Goal: Task Accomplishment & Management: Use online tool/utility

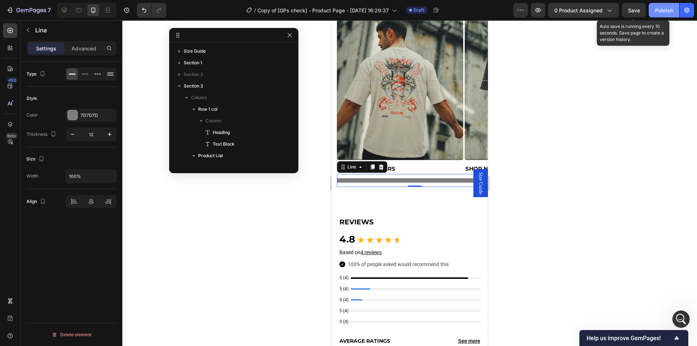
scroll to position [1307, 0]
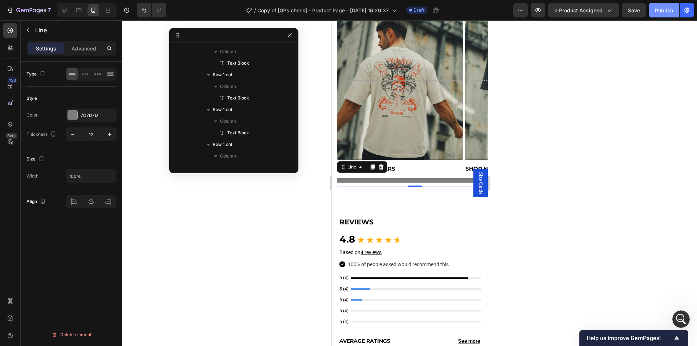
click at [655, 10] on button "Publish" at bounding box center [664, 10] width 31 height 15
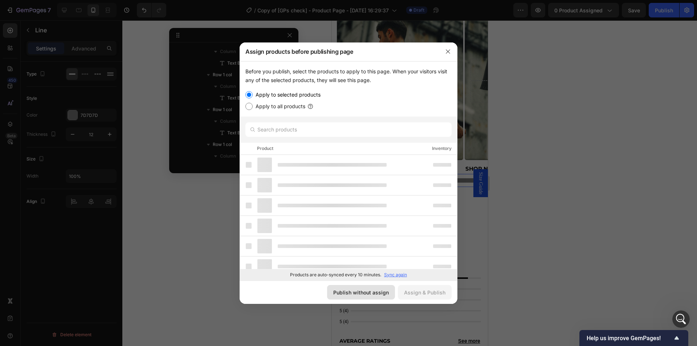
click at [362, 293] on div "Publish without assign" at bounding box center [361, 293] width 56 height 8
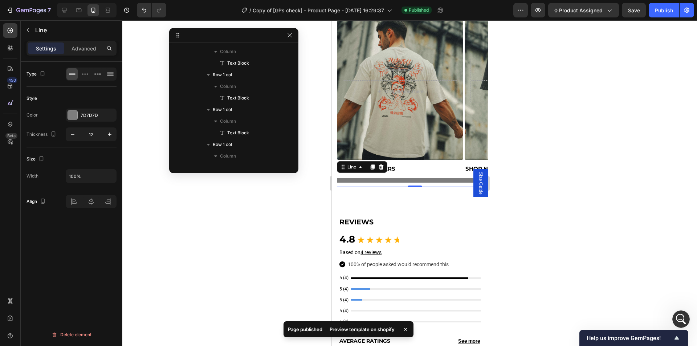
click at [356, 329] on div "Preview template on shopify" at bounding box center [362, 329] width 74 height 10
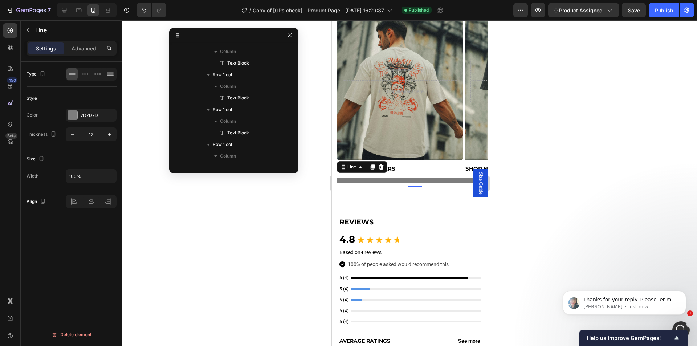
scroll to position [0, 0]
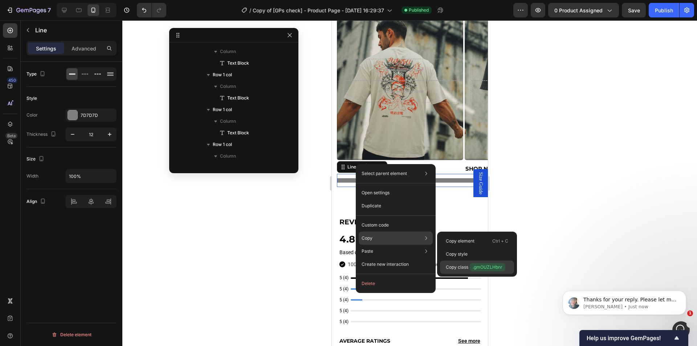
click at [475, 267] on span ".gmOUZLHbnr" at bounding box center [488, 267] width 36 height 8
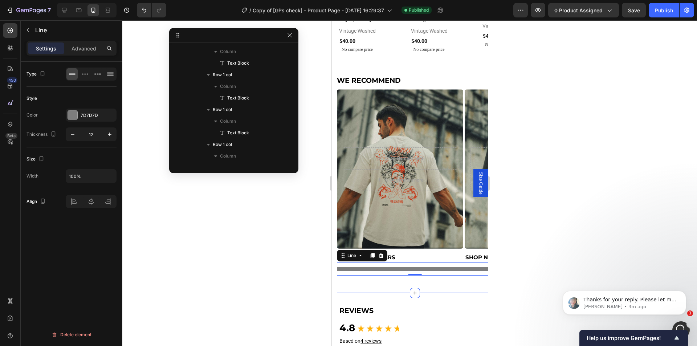
scroll to position [789, 0]
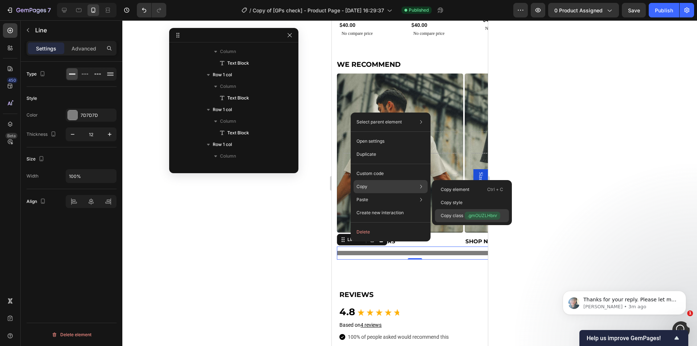
click at [458, 216] on p "Copy class .gmOUZLHbnr" at bounding box center [471, 216] width 60 height 8
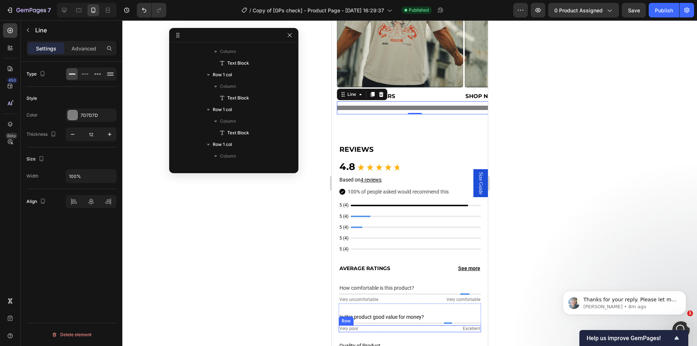
scroll to position [1044, 0]
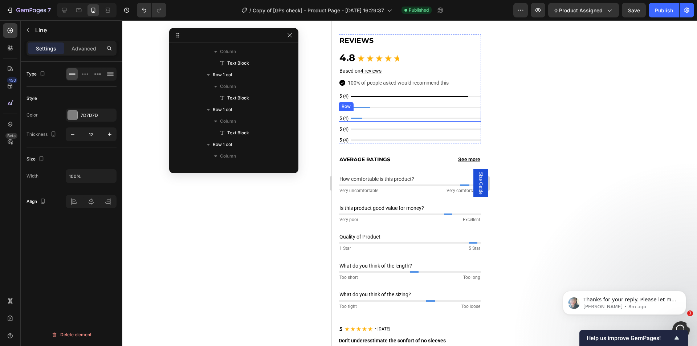
click at [418, 109] on div "Title Line Hero Banner Row" at bounding box center [415, 107] width 130 height 7
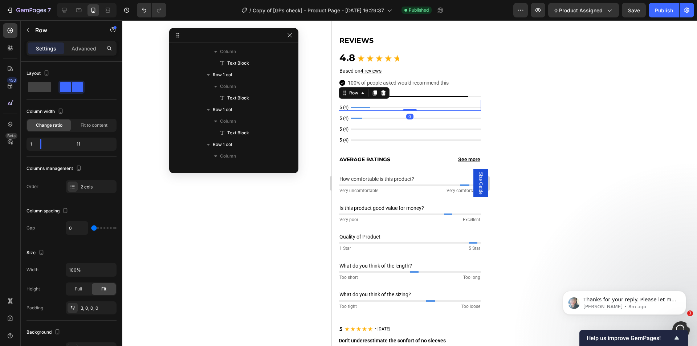
scroll to position [1834, 0]
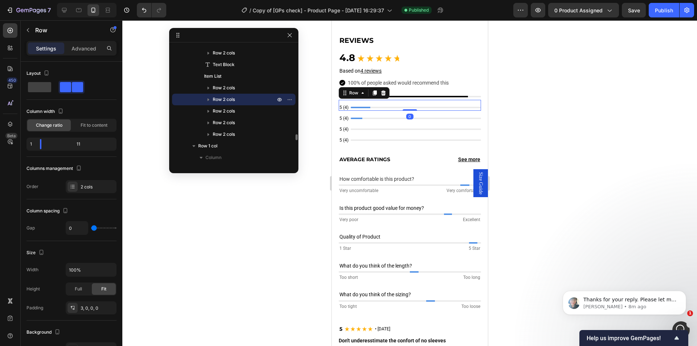
click at [419, 105] on div "Title Line Hero Banner Row" at bounding box center [415, 107] width 130 height 7
click at [245, 101] on p "Row 2 cols" at bounding box center [245, 99] width 64 height 7
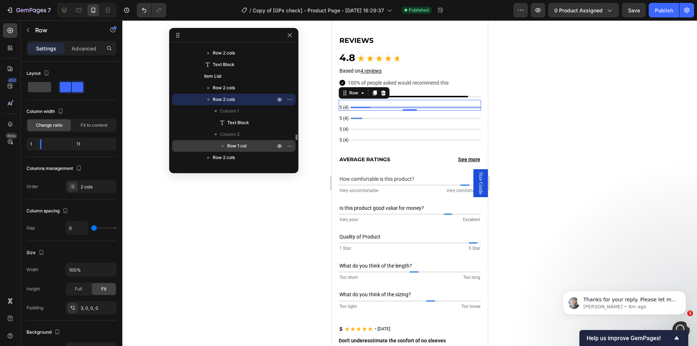
click at [243, 144] on span "Row 1 col" at bounding box center [236, 145] width 19 height 7
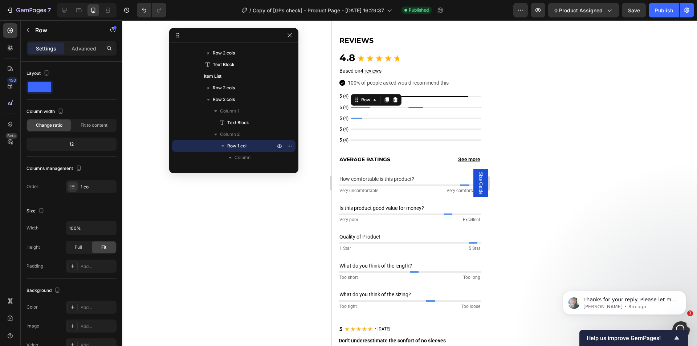
scroll to position [1871, 0]
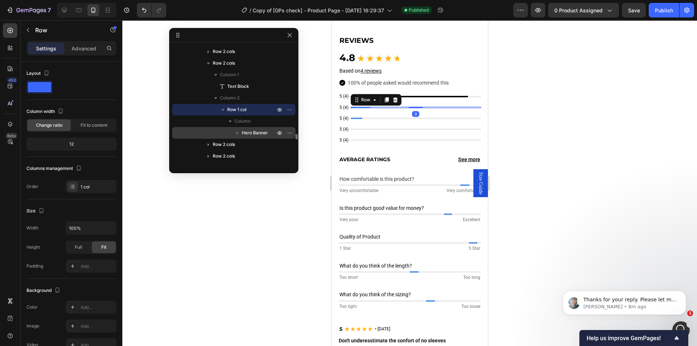
click at [251, 132] on span "Hero Banner" at bounding box center [255, 132] width 26 height 7
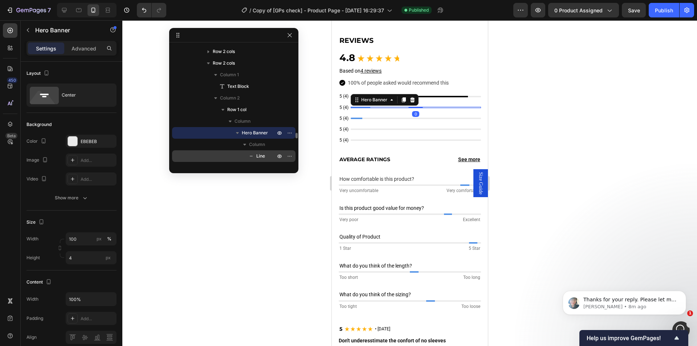
click at [253, 153] on icon at bounding box center [251, 156] width 7 height 7
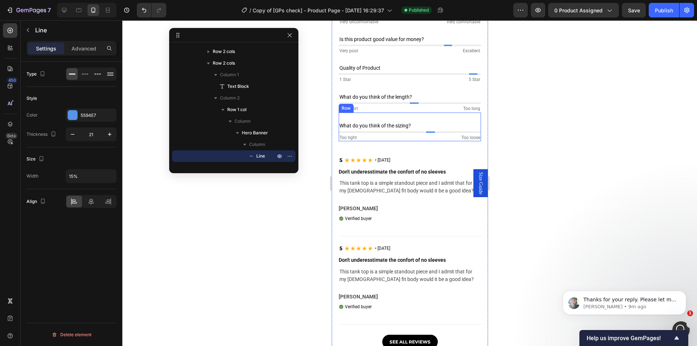
scroll to position [1116, 0]
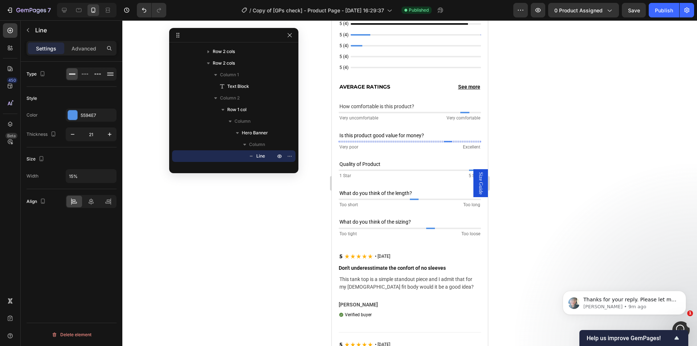
click at [439, 138] on div "Is this product good value for money? Text Block Title Line Hero Banner Row Ver…" at bounding box center [409, 141] width 142 height 20
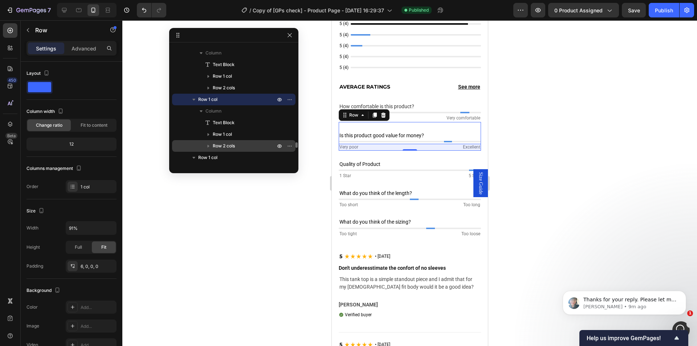
click at [235, 147] on span "Row 2 cols" at bounding box center [224, 145] width 22 height 7
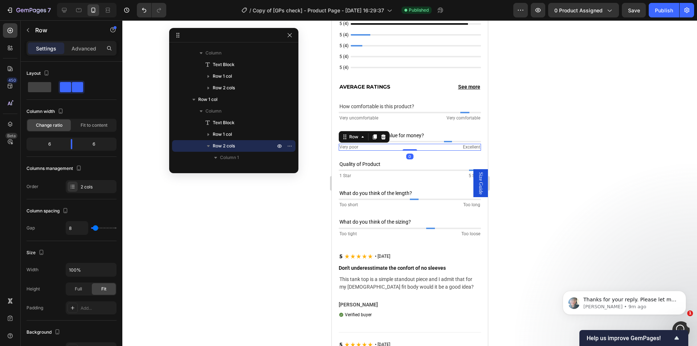
scroll to position [2139, 0]
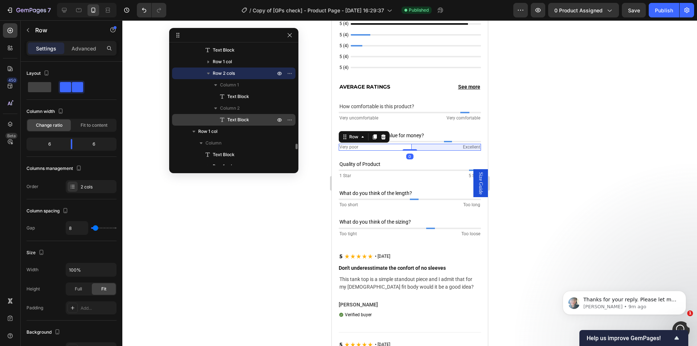
click at [245, 121] on span "Text Block" at bounding box center [238, 119] width 22 height 7
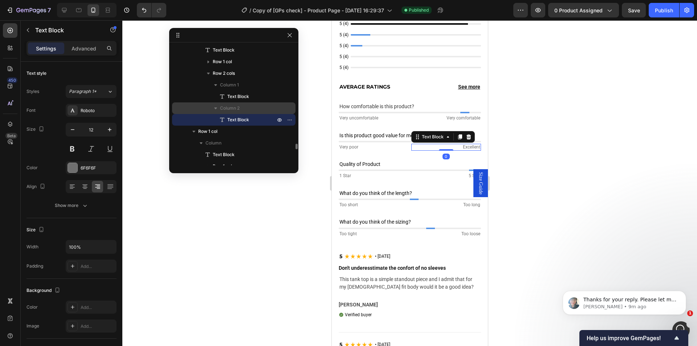
click at [249, 102] on div "Column 2" at bounding box center [234, 108] width 118 height 12
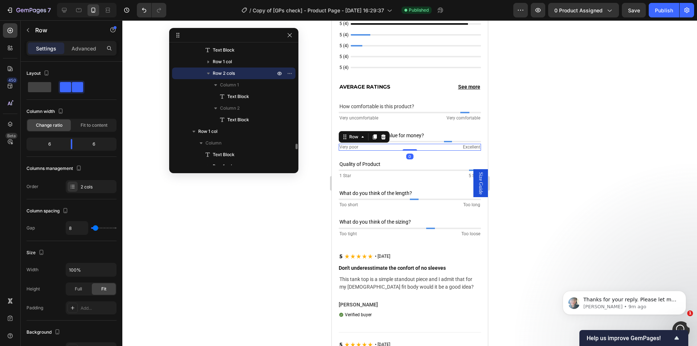
click at [249, 70] on p "Row 2 cols" at bounding box center [245, 73] width 64 height 7
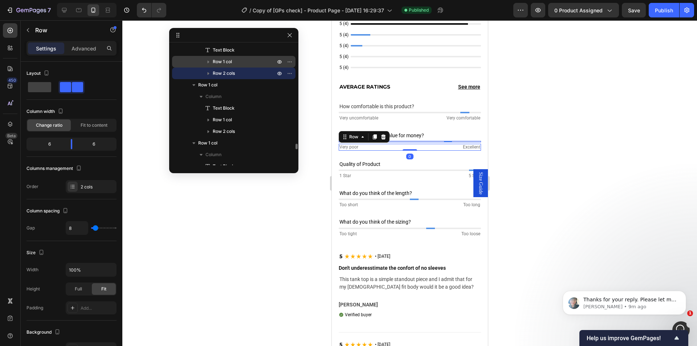
click at [249, 63] on p "Row 1 col" at bounding box center [245, 61] width 64 height 7
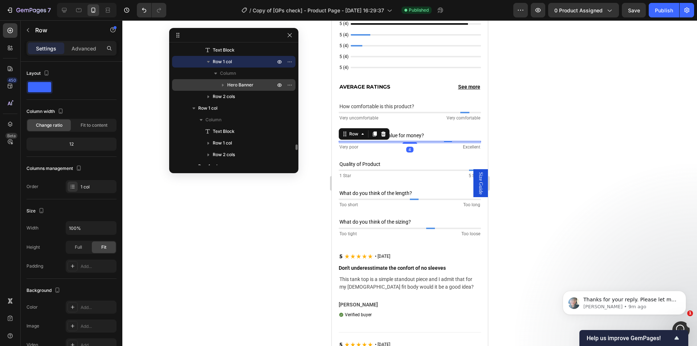
click at [249, 82] on span "Hero Banner" at bounding box center [240, 84] width 26 height 7
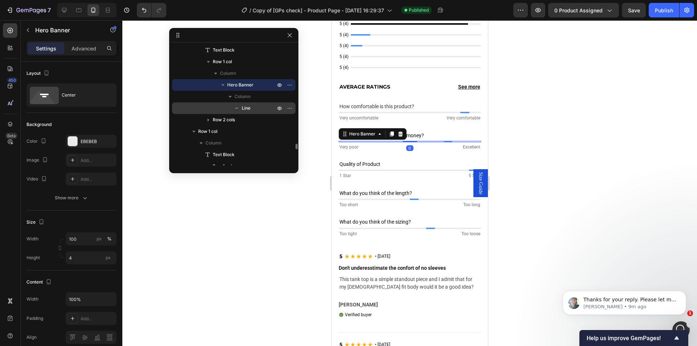
click at [244, 107] on span "Line" at bounding box center [246, 108] width 9 height 7
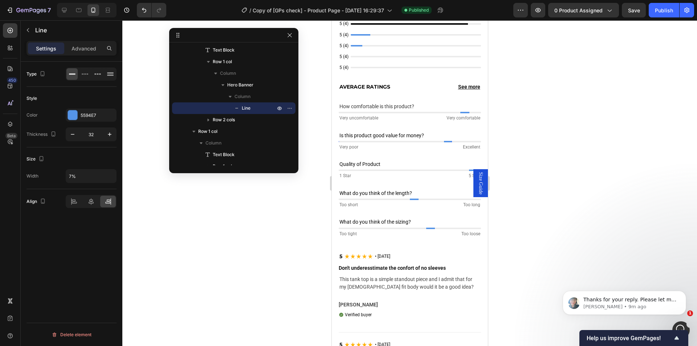
click at [444, 140] on div at bounding box center [448, 142] width 8 height 12
click at [444, 139] on div at bounding box center [448, 142] width 8 height 12
click at [443, 166] on div "Quality of Product Text Block Title Line Hero Banner Row 1 Star Text Block 5 St…" at bounding box center [409, 170] width 142 height 20
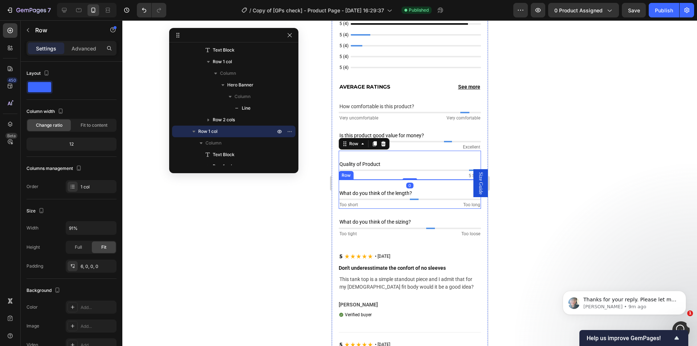
click at [380, 195] on div "What do you think of the length? Text Block Title Line Hero Banner Row Too shor…" at bounding box center [409, 199] width 142 height 20
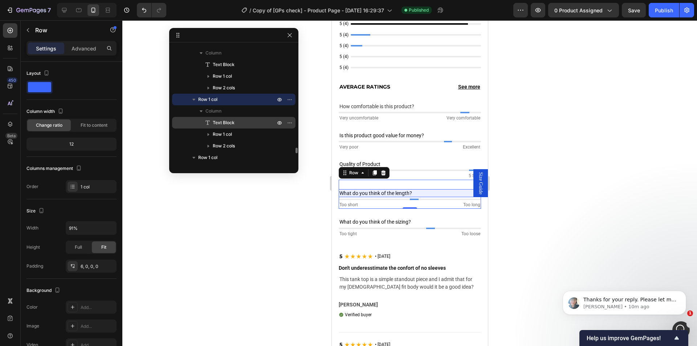
click at [227, 117] on div "Text Block" at bounding box center [234, 123] width 118 height 12
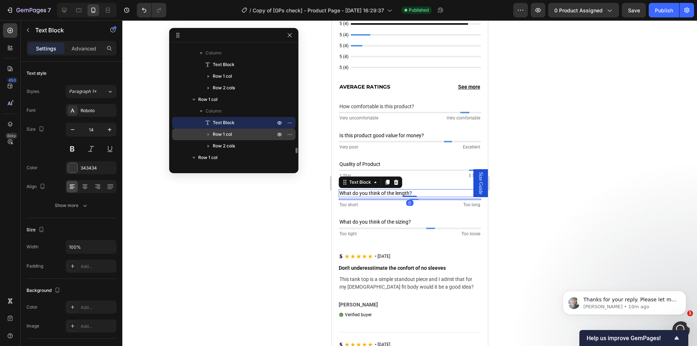
click at [227, 136] on span "Row 1 col" at bounding box center [222, 134] width 19 height 7
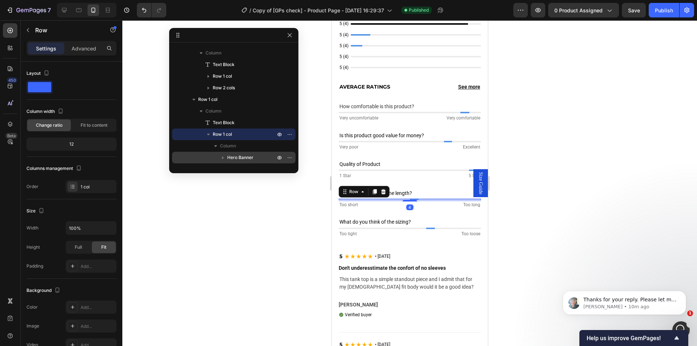
scroll to position [2302, 0]
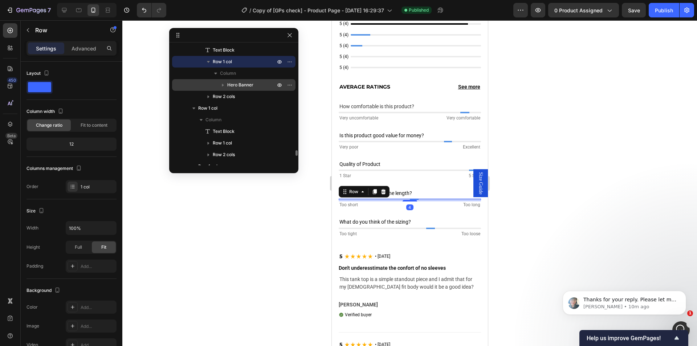
click at [254, 88] on p "Hero Banner" at bounding box center [251, 84] width 49 height 7
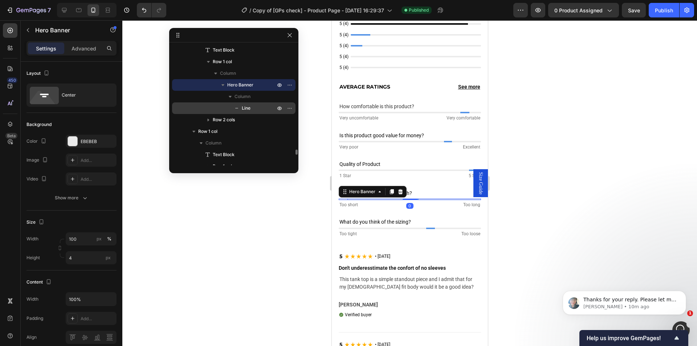
click at [250, 105] on span "Line" at bounding box center [246, 108] width 9 height 7
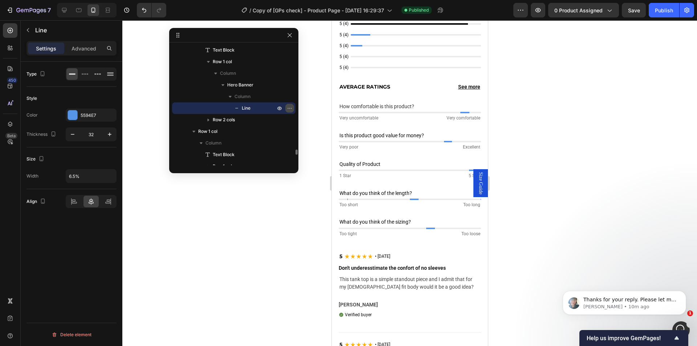
click at [291, 110] on icon "button" at bounding box center [290, 108] width 6 height 6
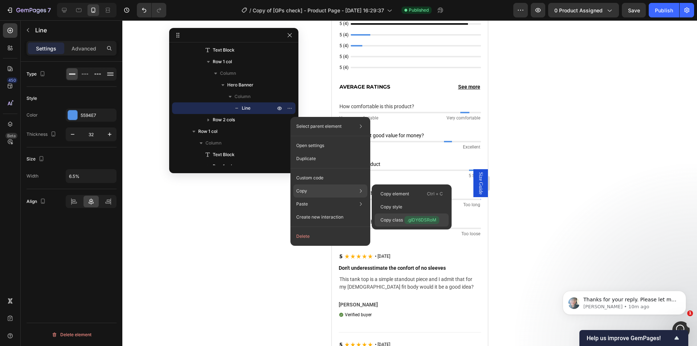
click at [412, 217] on span ".gIDY6DSRoM" at bounding box center [422, 220] width 35 height 8
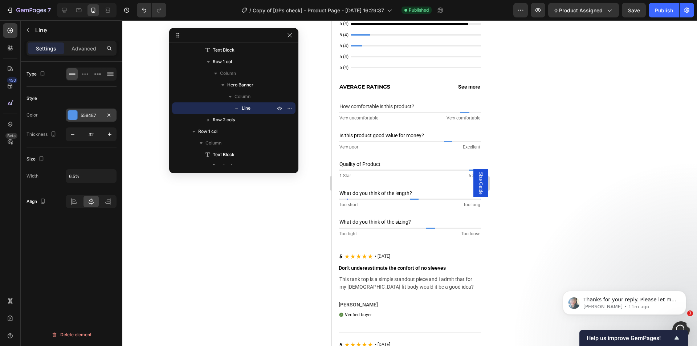
click at [92, 117] on div "5594E7" at bounding box center [91, 115] width 21 height 7
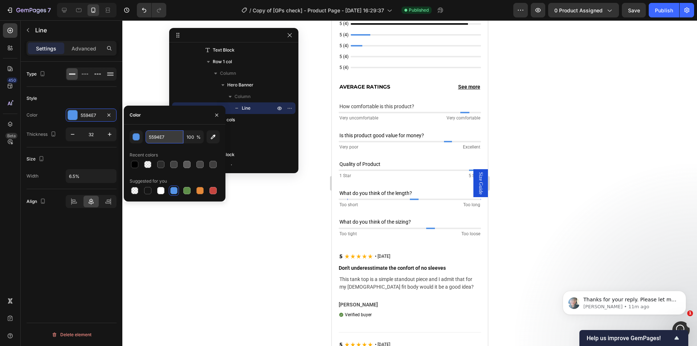
click at [165, 138] on input "5594E7" at bounding box center [165, 136] width 38 height 13
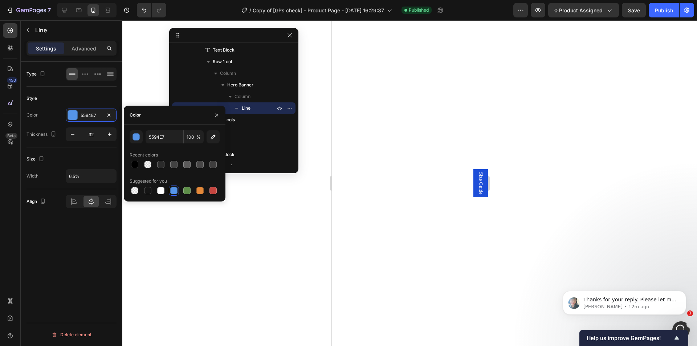
scroll to position [697, 0]
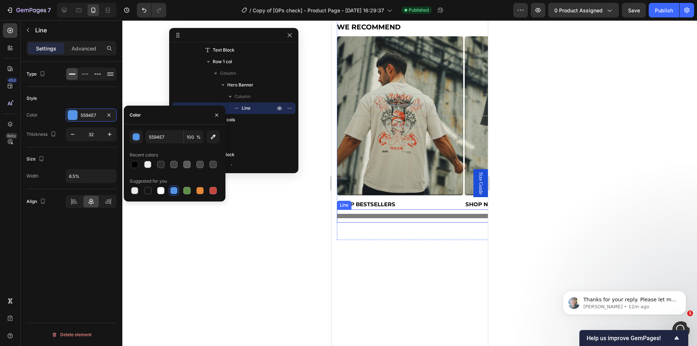
click at [416, 216] on div at bounding box center [415, 216] width 156 height 4
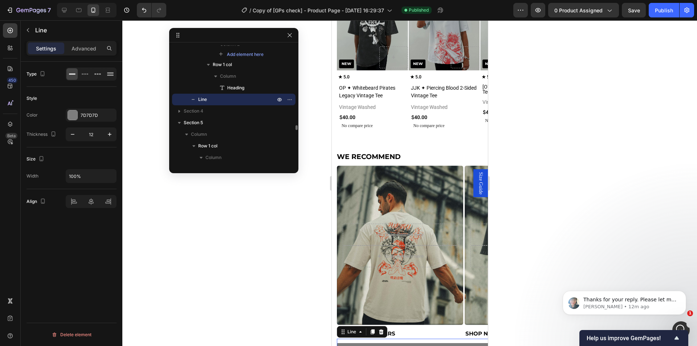
scroll to position [827, 0]
